Goal: Task Accomplishment & Management: Use online tool/utility

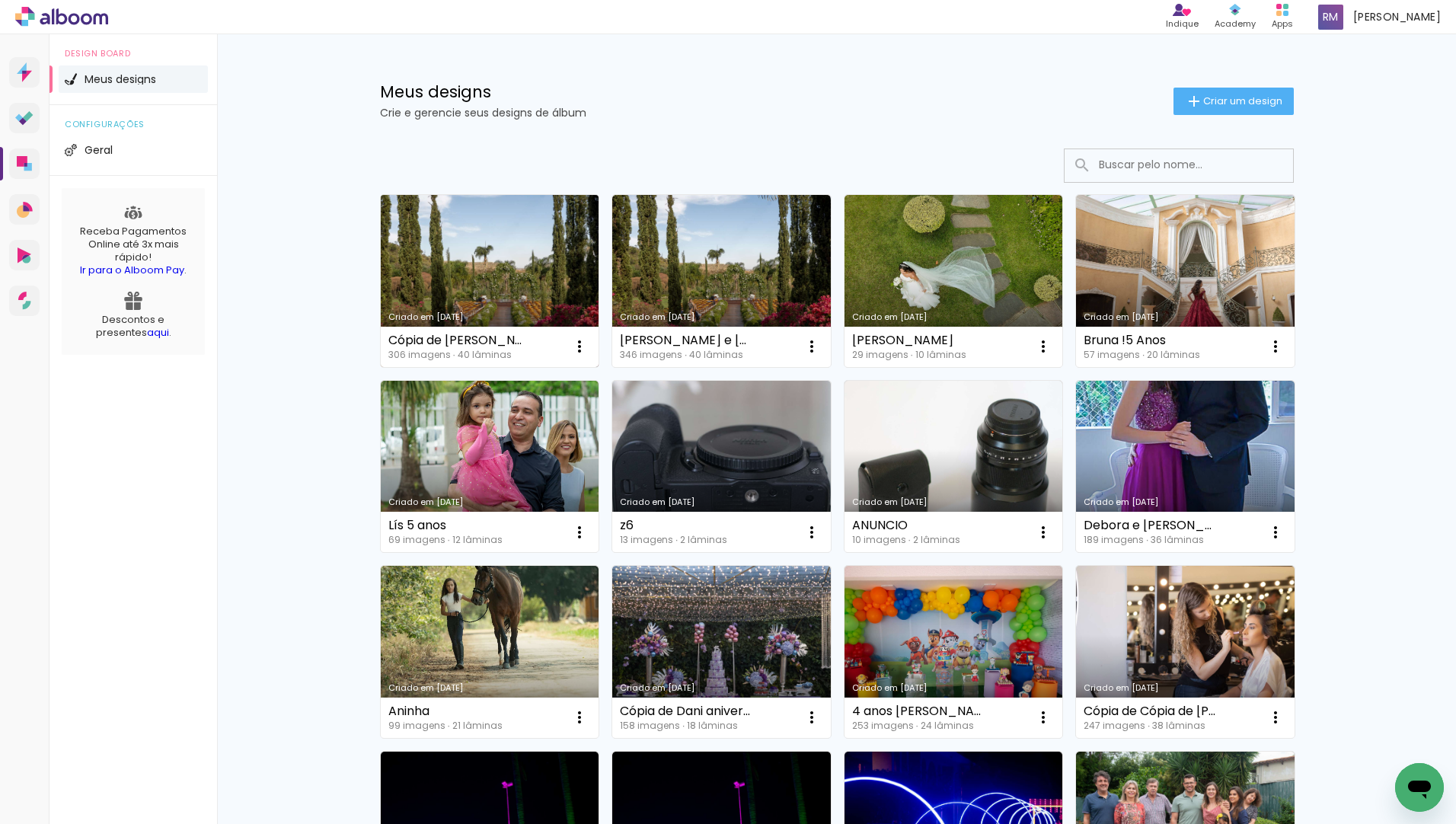
click at [509, 263] on link "Criado em [DATE]" at bounding box center [490, 281] width 219 height 172
